Goal: Information Seeking & Learning: Learn about a topic

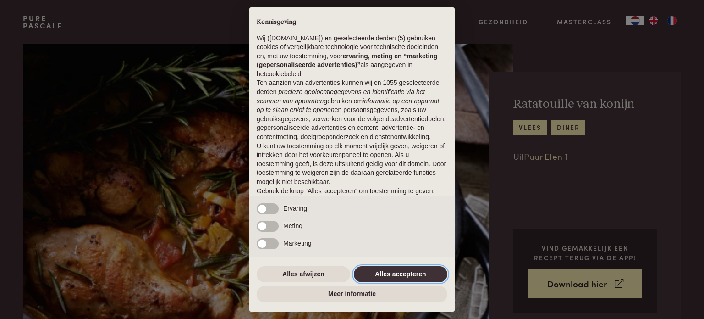
click at [402, 273] on button "Alles accepteren" at bounding box center [401, 274] width 94 height 17
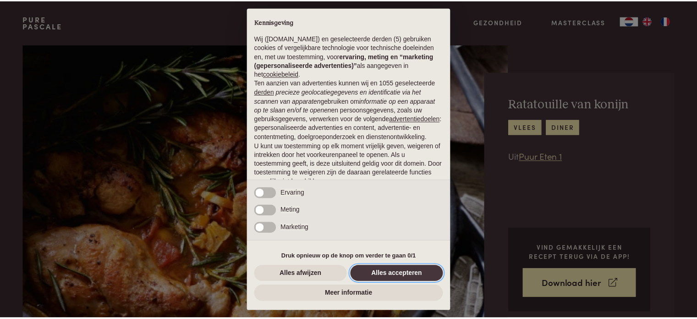
scroll to position [50, 0]
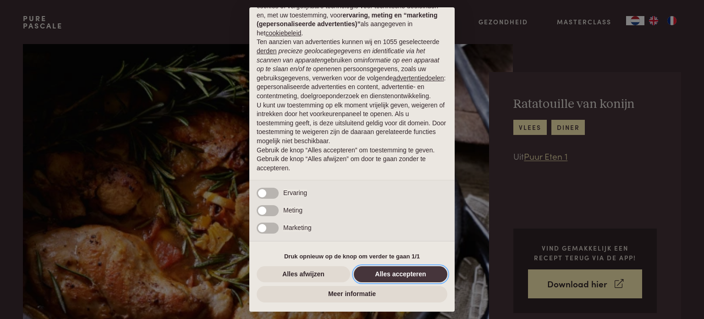
click at [402, 273] on button "Alles accepteren" at bounding box center [401, 274] width 94 height 17
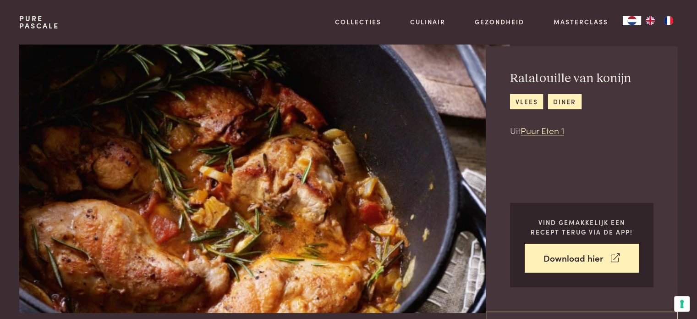
scroll to position [0, 0]
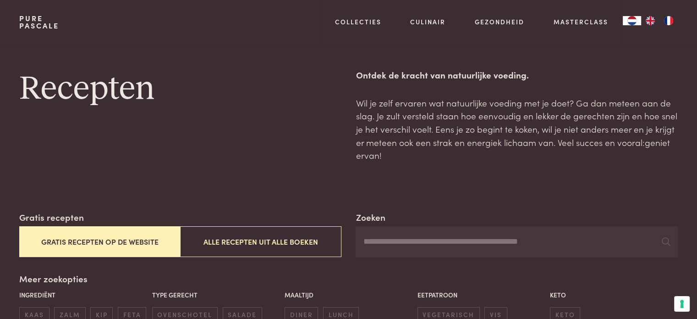
click at [255, 153] on div "Recepten" at bounding box center [180, 115] width 322 height 94
click at [413, 233] on input "Zoeken" at bounding box center [517, 241] width 322 height 31
type input "******"
click at [666, 244] on icon at bounding box center [666, 241] width 9 height 9
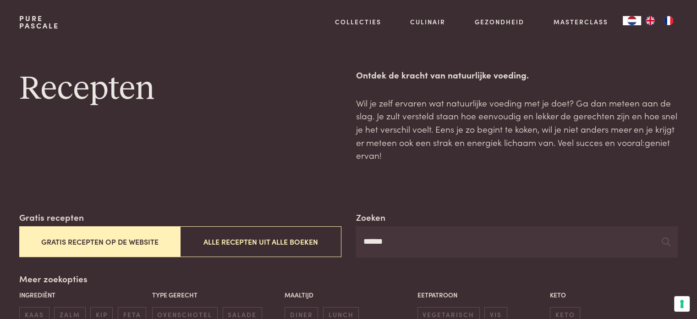
click at [104, 240] on button "Gratis recepten op de website" at bounding box center [99, 241] width 161 height 31
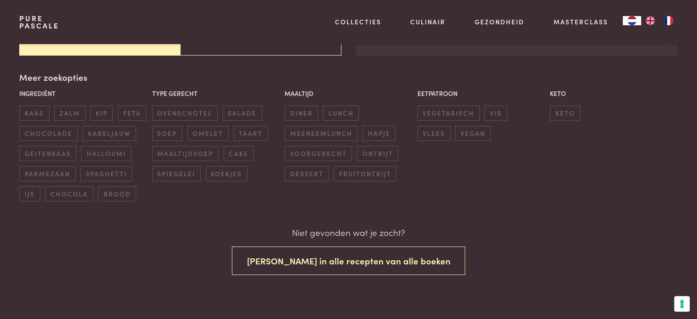
scroll to position [202, 0]
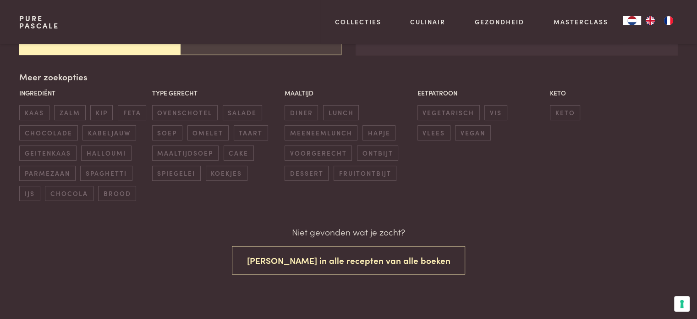
click at [267, 48] on button "Alle recepten uit alle boeken" at bounding box center [260, 39] width 161 height 31
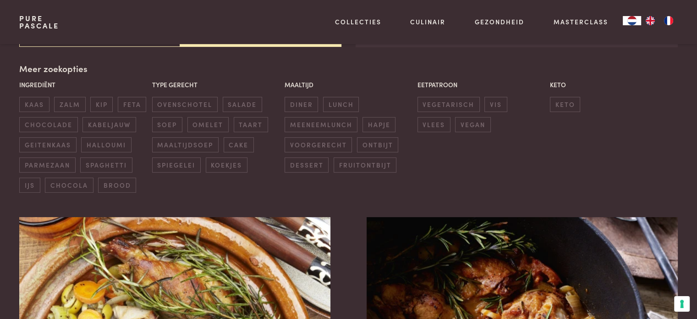
scroll to position [210, 0]
click at [107, 39] on div "Pure Pascale Collecties Kitchenware Tableware Bathroom Interior Inspiratie Alle…" at bounding box center [348, 22] width 659 height 44
click at [114, 44] on button "Gratis recepten op de website" at bounding box center [99, 31] width 161 height 31
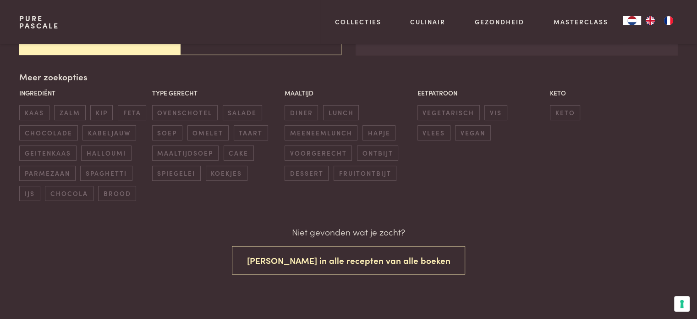
scroll to position [202, 0]
click at [212, 54] on button "Alle recepten uit alle boeken" at bounding box center [260, 39] width 161 height 31
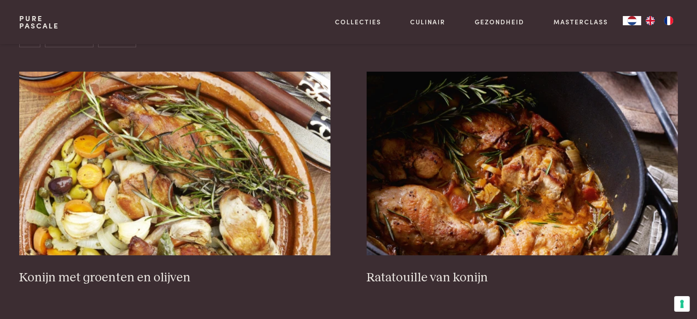
scroll to position [357, 0]
